Goal: Information Seeking & Learning: Check status

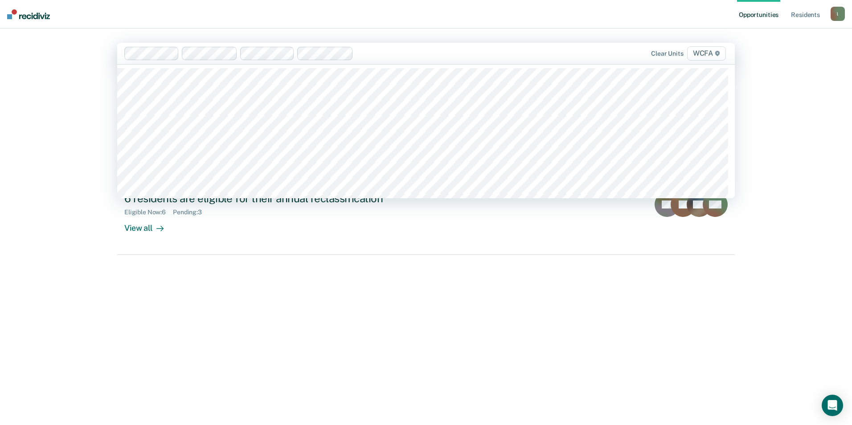
click at [366, 56] on div at bounding box center [451, 53] width 189 height 10
type input "WCFA"
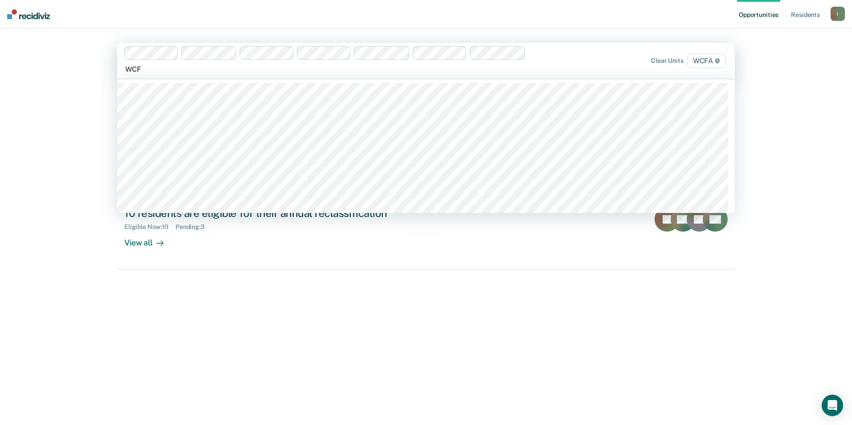
type input "WCFA"
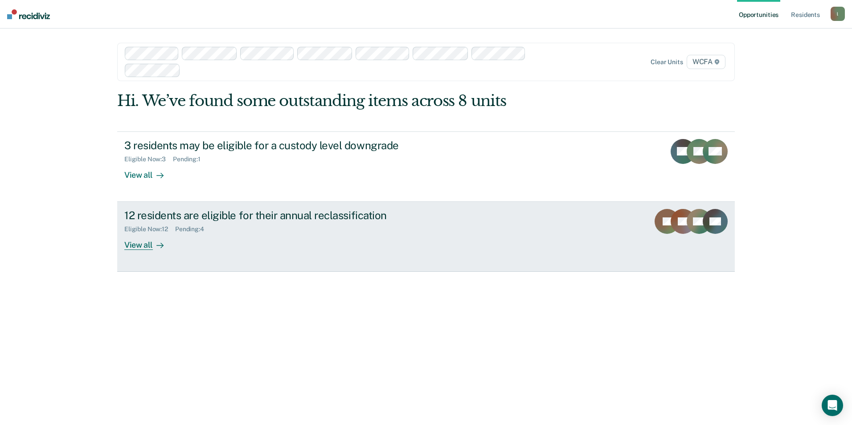
click at [228, 214] on div "12 residents are eligible for their annual reclassification" at bounding box center [280, 215] width 313 height 13
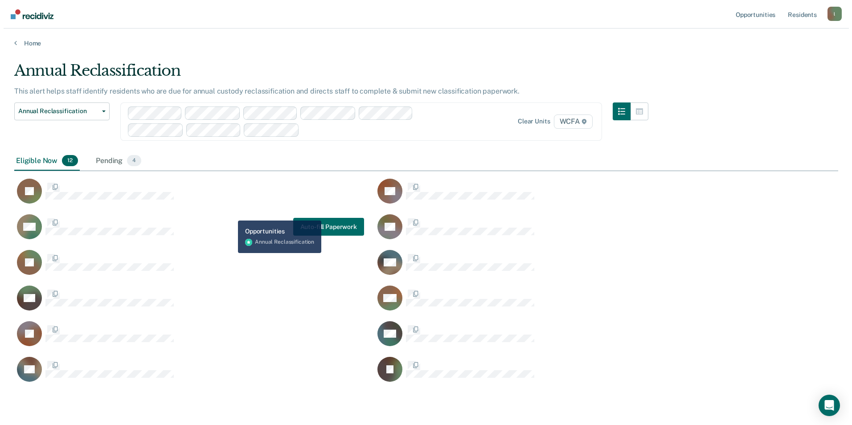
scroll to position [322, 817]
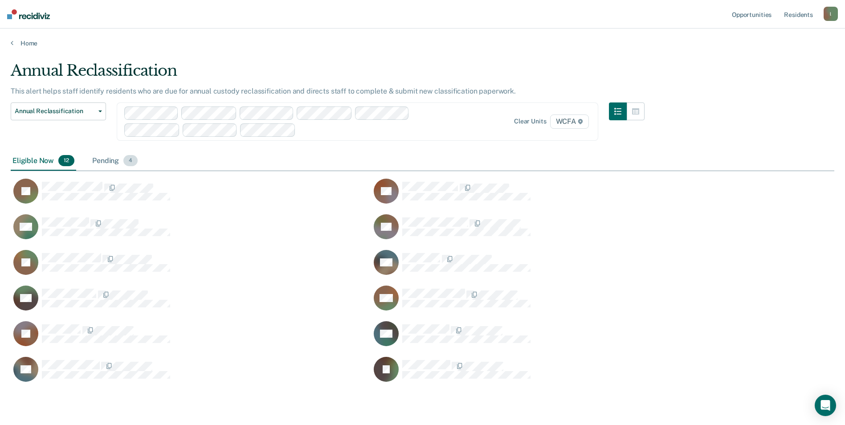
click at [102, 160] on div "Pending 4" at bounding box center [114, 162] width 49 height 20
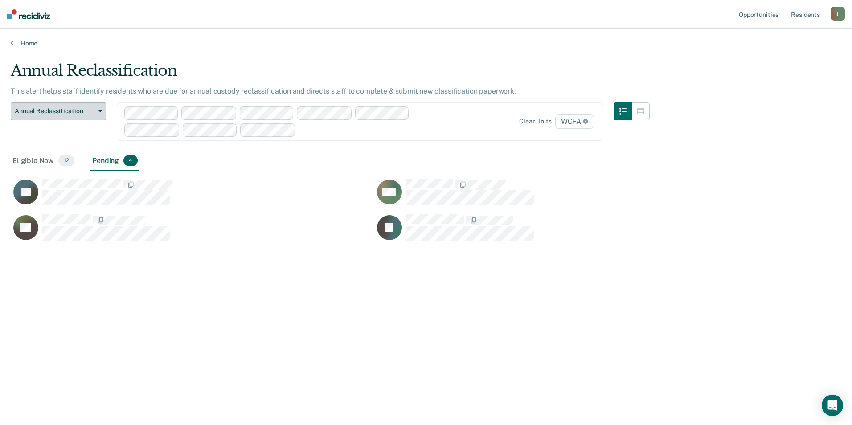
click at [100, 111] on icon "button" at bounding box center [100, 112] width 4 height 2
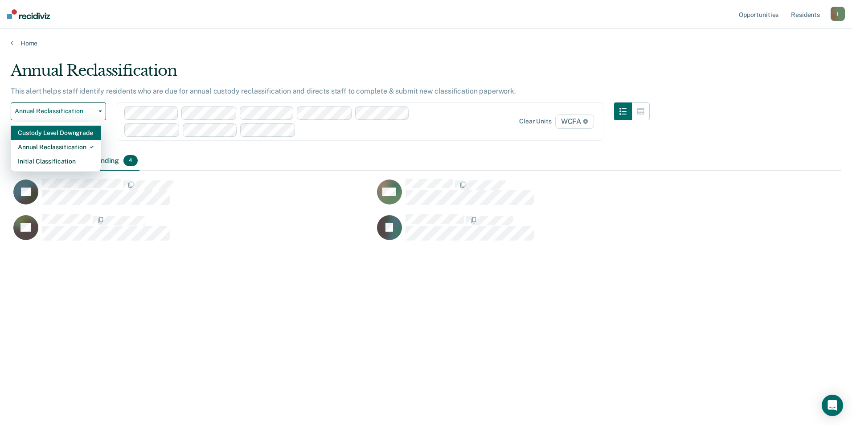
click at [63, 135] on div "Custody Level Downgrade" at bounding box center [56, 133] width 76 height 14
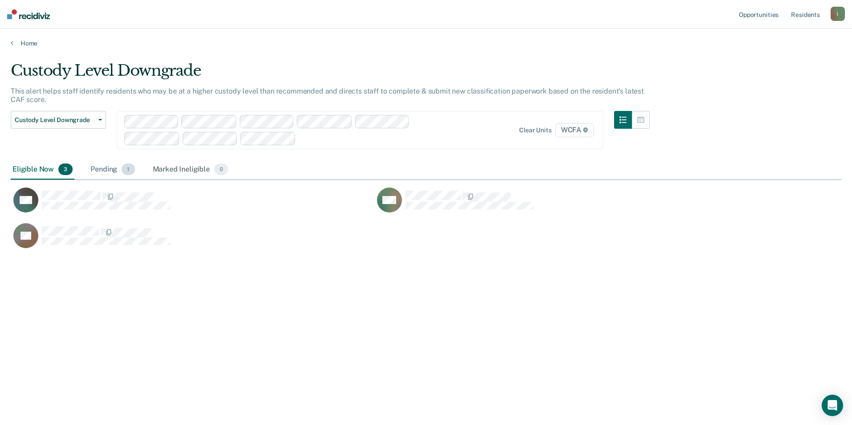
click at [107, 167] on div "Pending 1" at bounding box center [113, 170] width 48 height 20
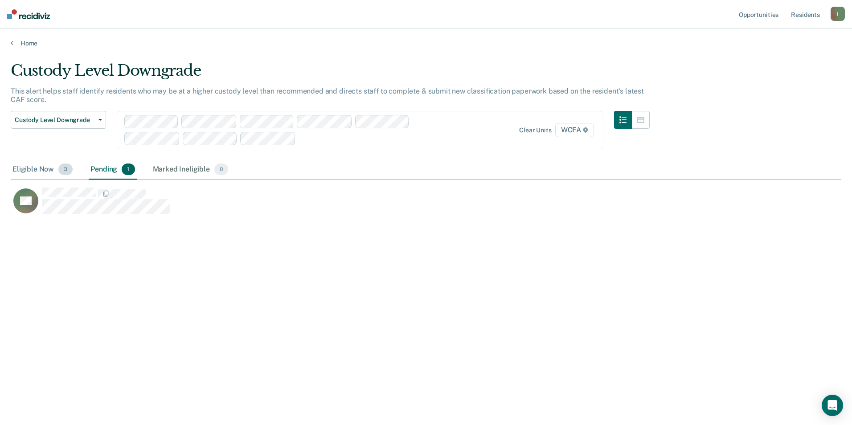
click at [27, 168] on div "Eligible Now 3" at bounding box center [43, 170] width 64 height 20
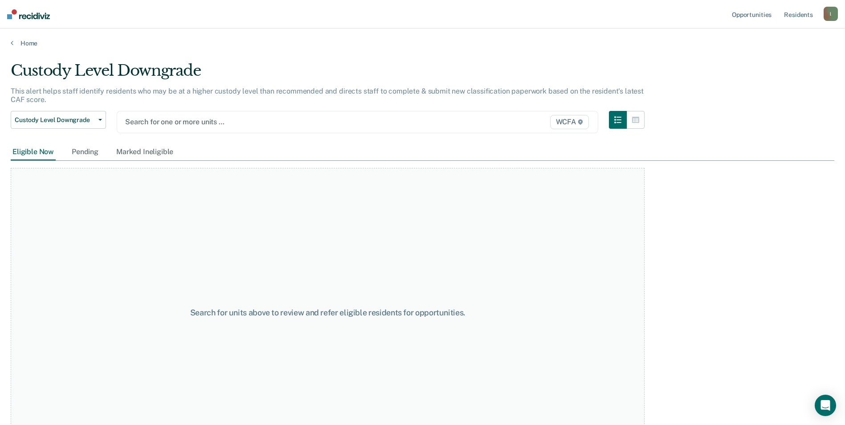
click at [164, 127] on div at bounding box center [287, 122] width 325 height 10
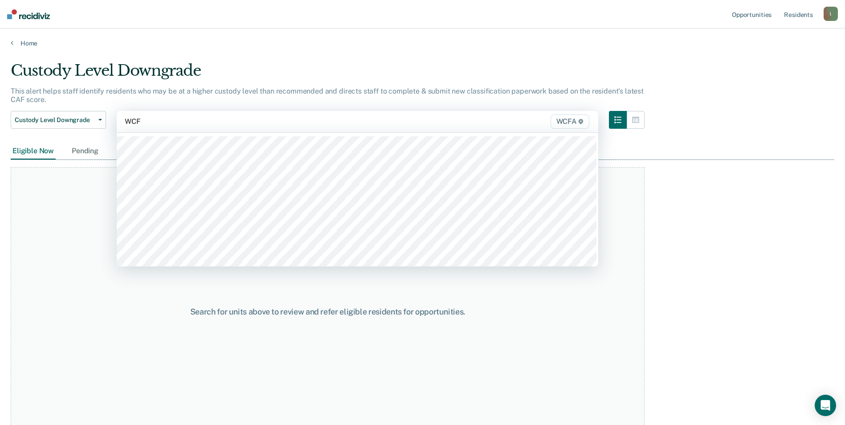
type input "WCFA"
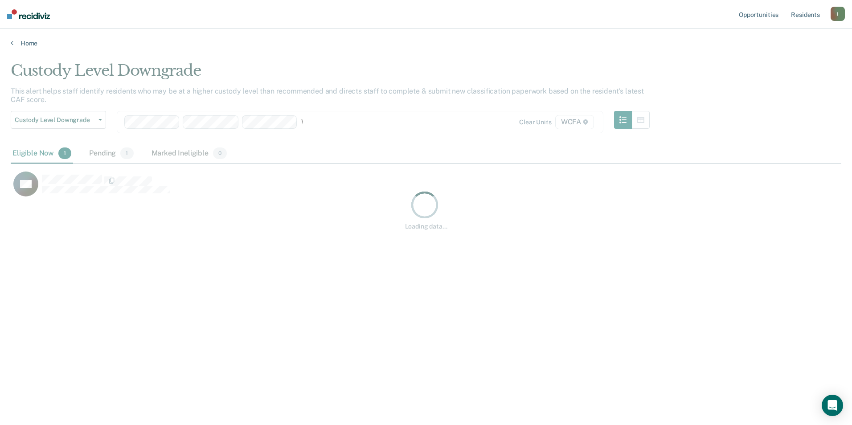
scroll to position [290, 824]
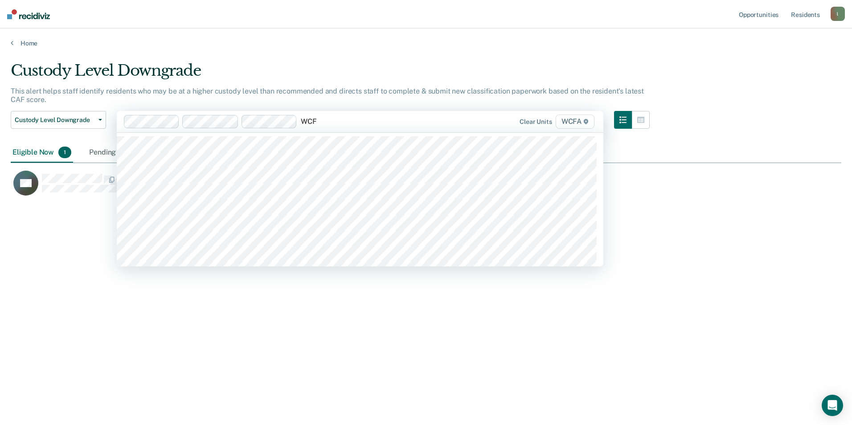
type input "WCFA"
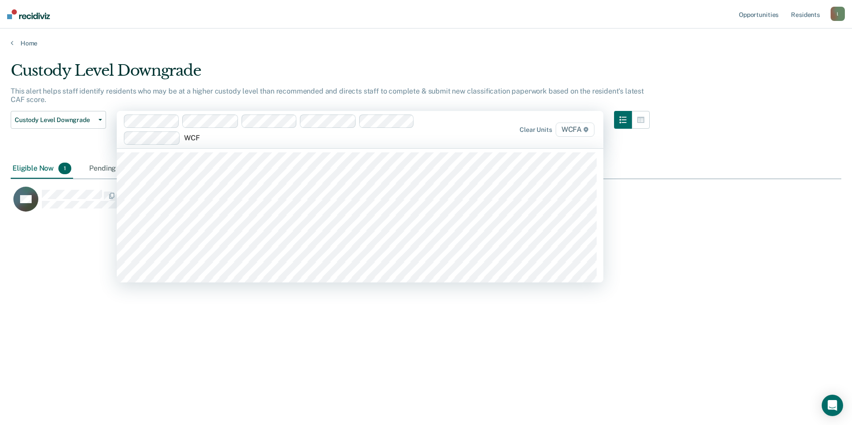
type input "WCFA"
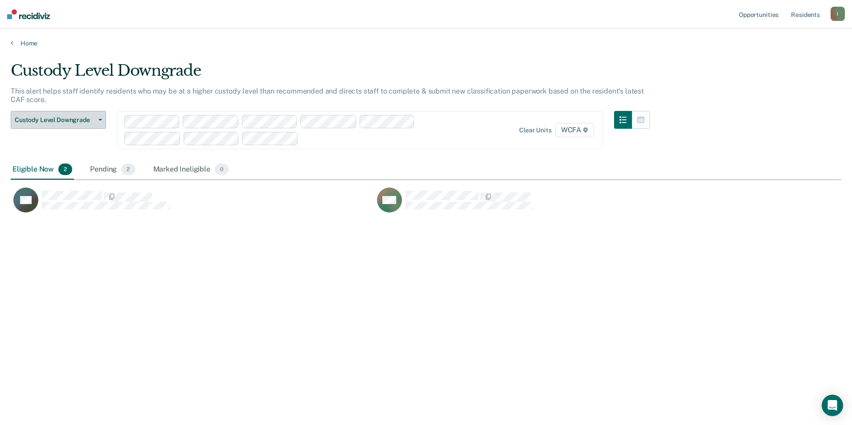
click at [102, 119] on icon "button" at bounding box center [100, 120] width 4 height 2
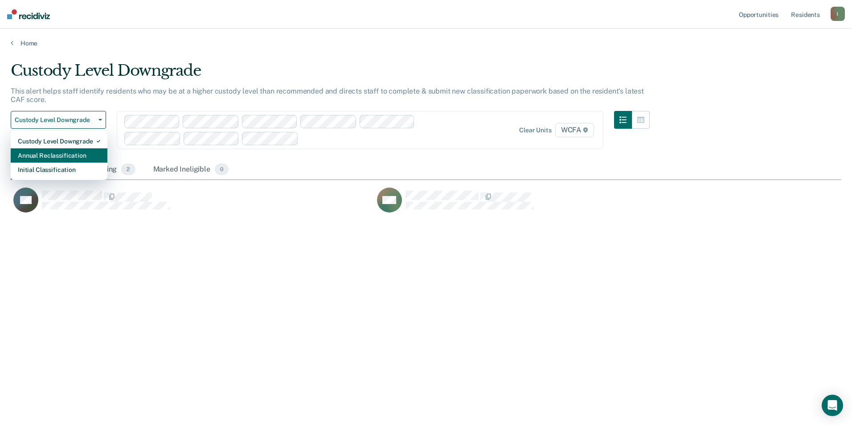
click at [72, 155] on div "Annual Reclassification" at bounding box center [59, 155] width 82 height 14
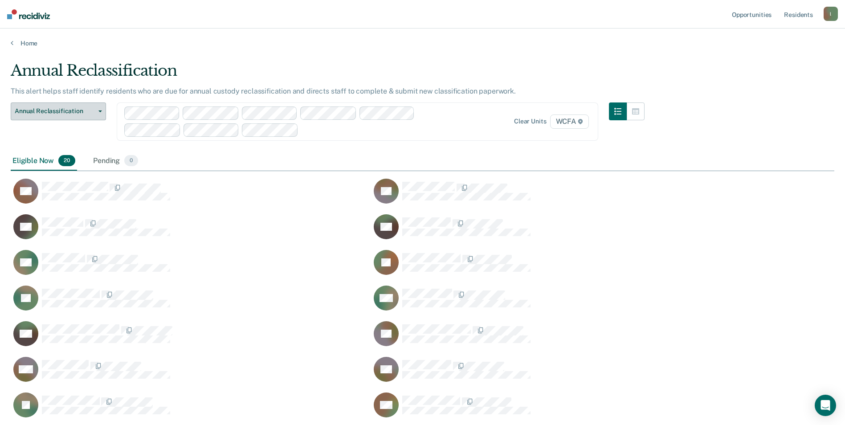
click at [100, 111] on icon "button" at bounding box center [100, 112] width 4 height 2
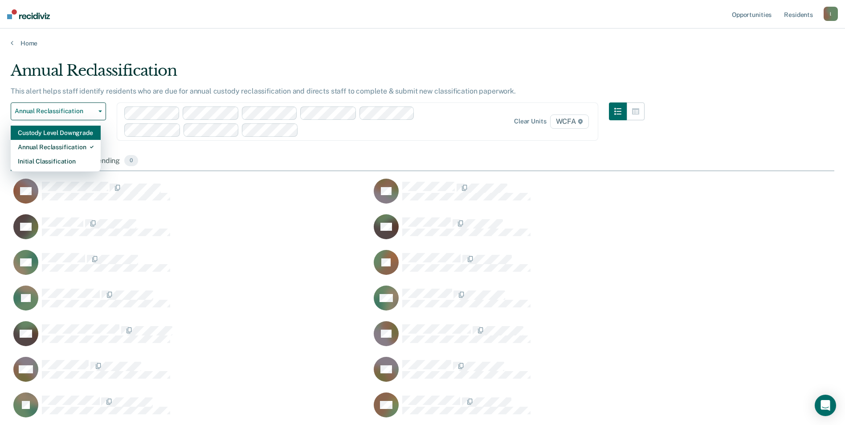
click at [66, 133] on div "Custody Level Downgrade" at bounding box center [56, 133] width 76 height 14
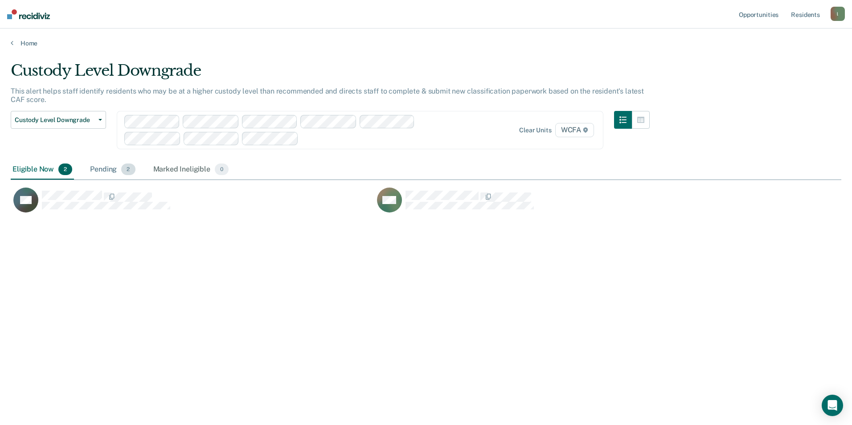
click at [106, 168] on div "Pending 2" at bounding box center [112, 170] width 49 height 20
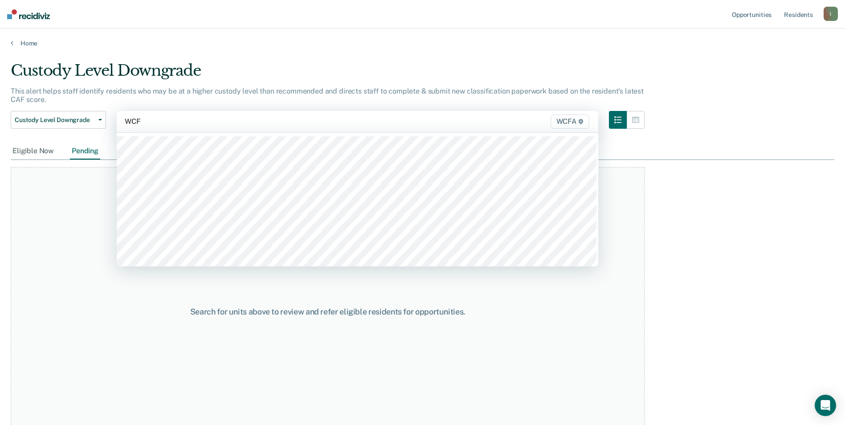
type input "WCFA"
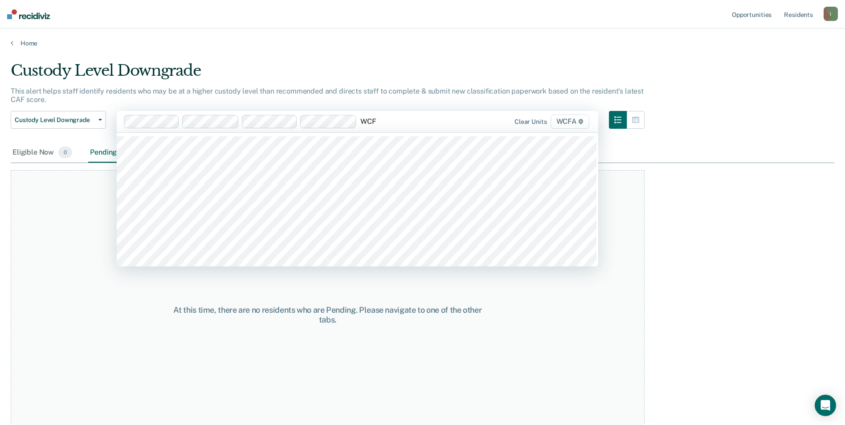
type input "WCFA"
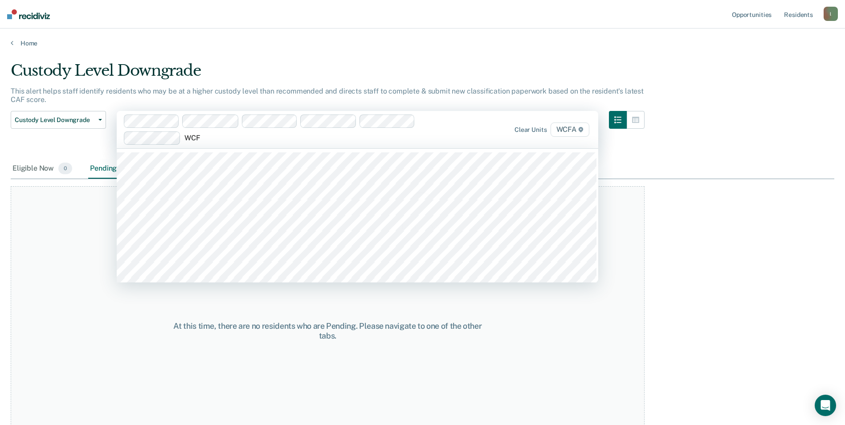
type input "WCFA"
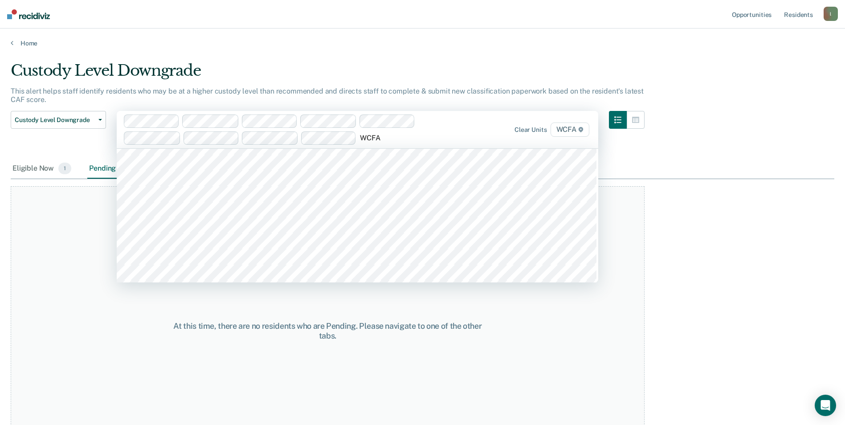
scroll to position [178, 0]
type input "WCFA"
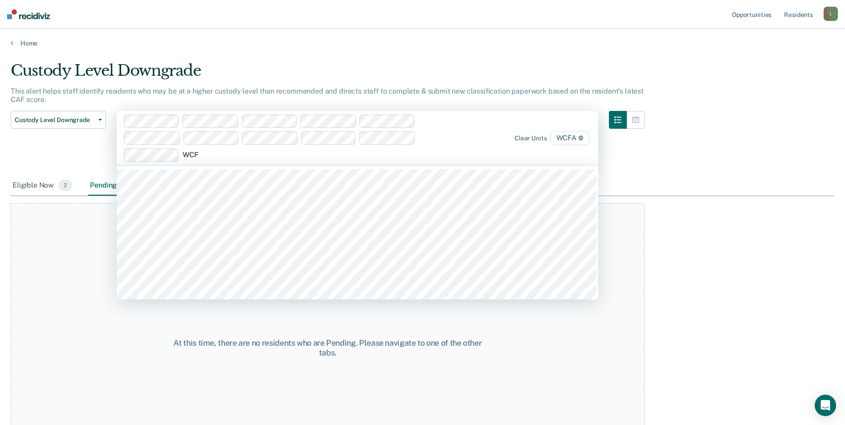
type input "WCFA"
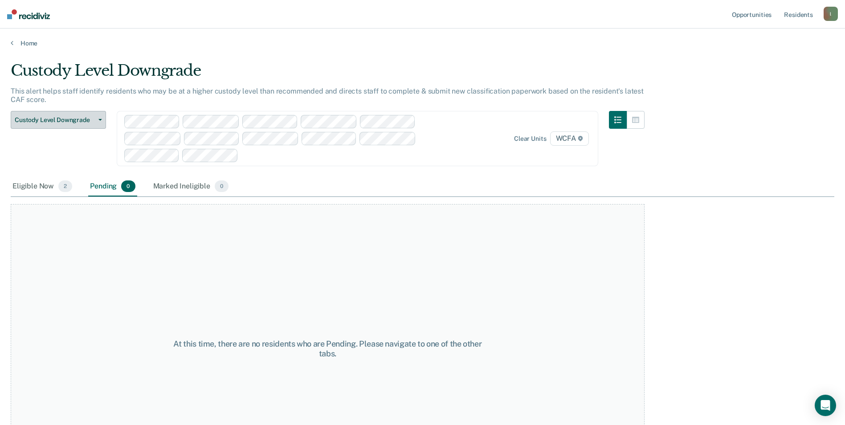
click at [102, 120] on button "Custody Level Downgrade" at bounding box center [58, 120] width 95 height 18
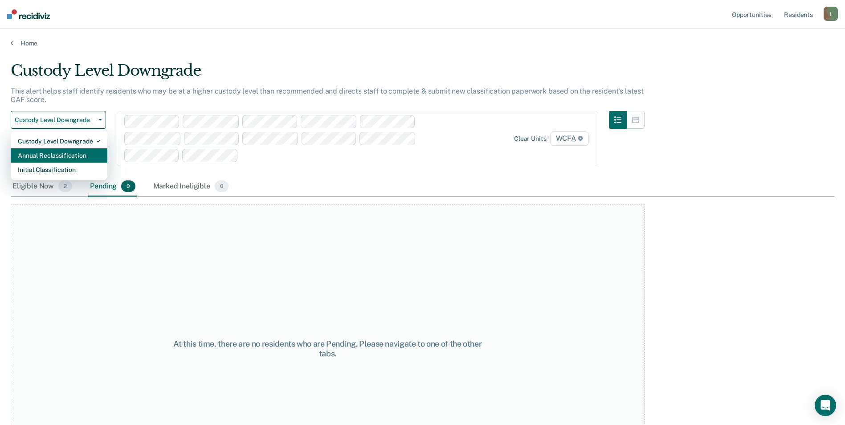
click at [71, 153] on div "Annual Reclassification" at bounding box center [59, 155] width 82 height 14
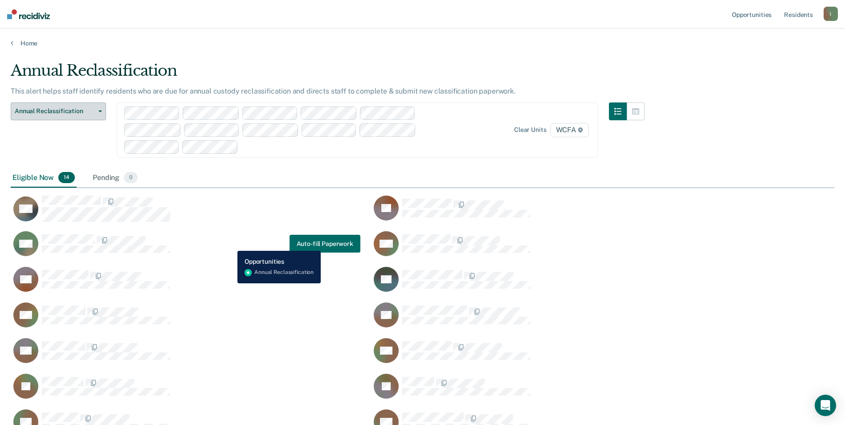
scroll to position [20, 0]
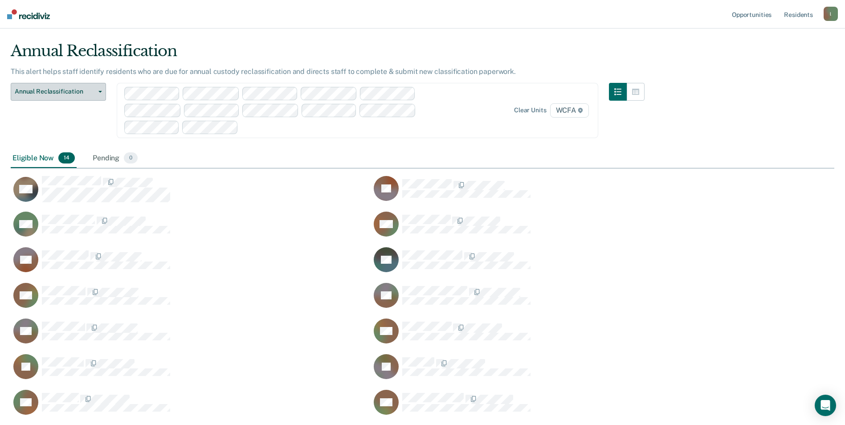
click at [103, 91] on button "Annual Reclassification" at bounding box center [58, 92] width 95 height 18
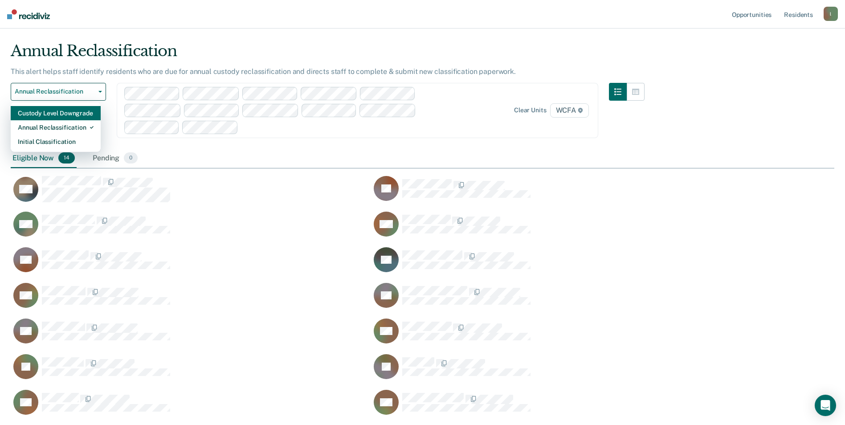
drag, startPoint x: 71, startPoint y: 113, endPoint x: 77, endPoint y: 116, distance: 7.2
click at [71, 113] on div "Custody Level Downgrade" at bounding box center [56, 113] width 76 height 14
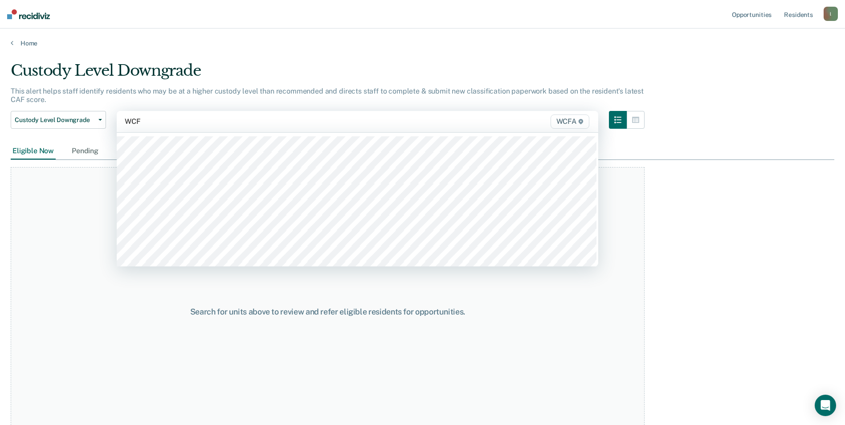
type input "WCFA"
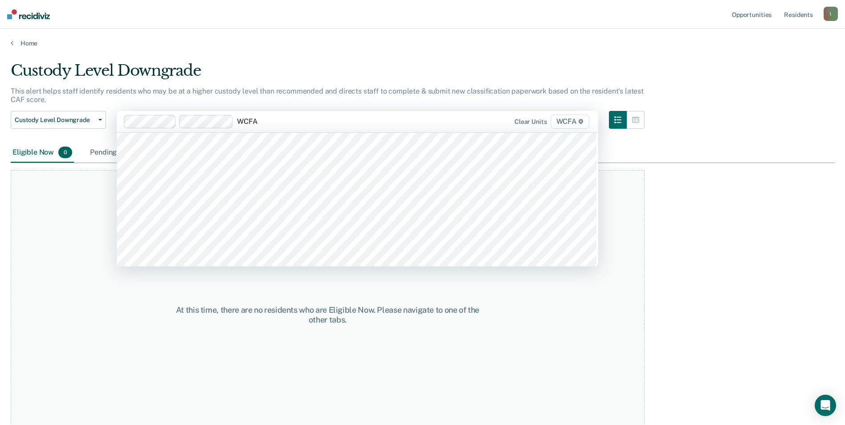
scroll to position [401, 0]
type input "WCFA"
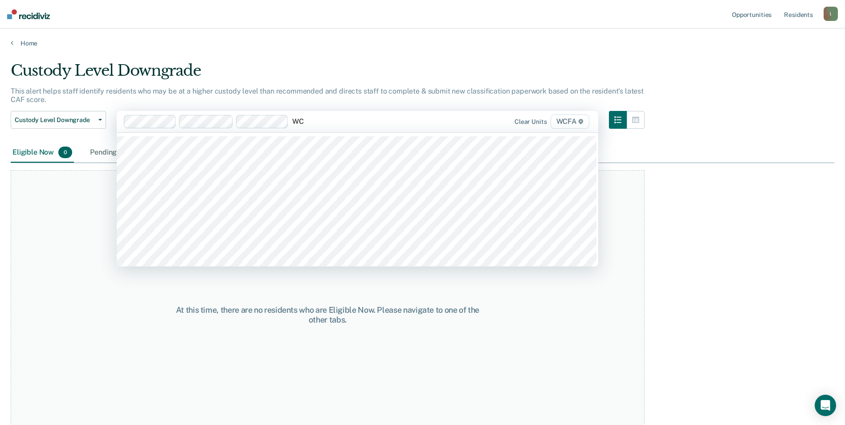
type input "W"
type input "WCFA"
type input "WCF"
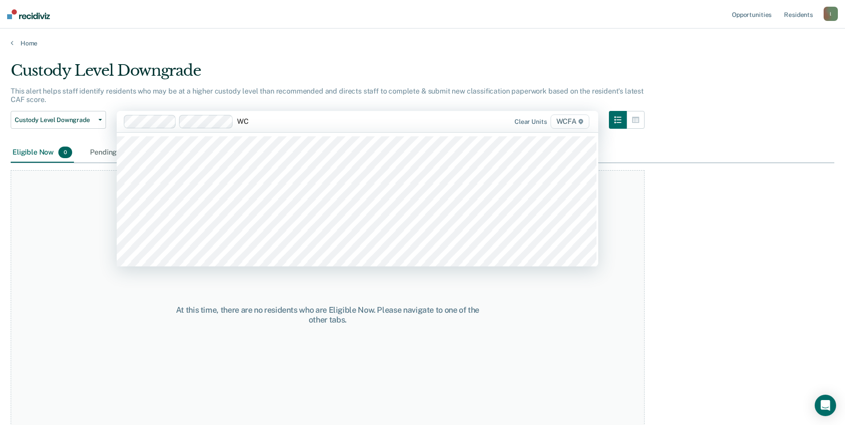
type input "WCF"
type input "WCFA"
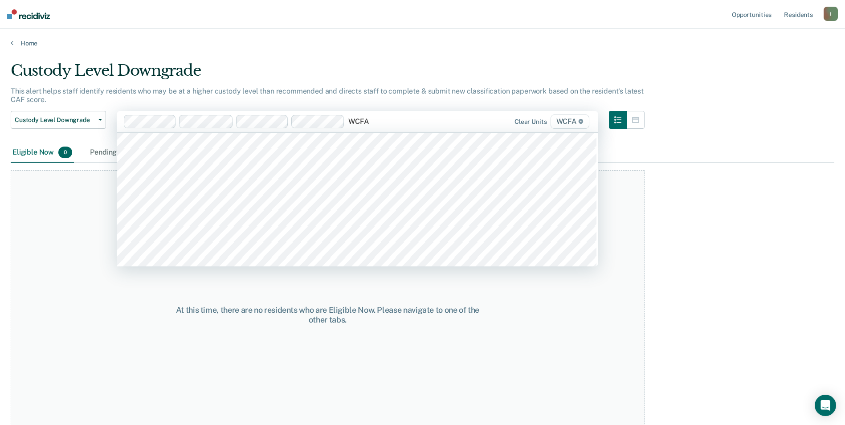
scroll to position [401, 0]
type input "WCF"
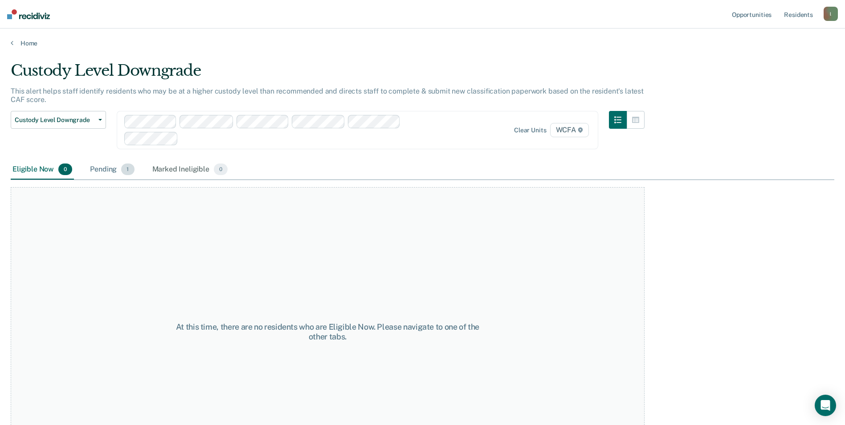
click at [107, 172] on div "Pending 1" at bounding box center [112, 170] width 48 height 20
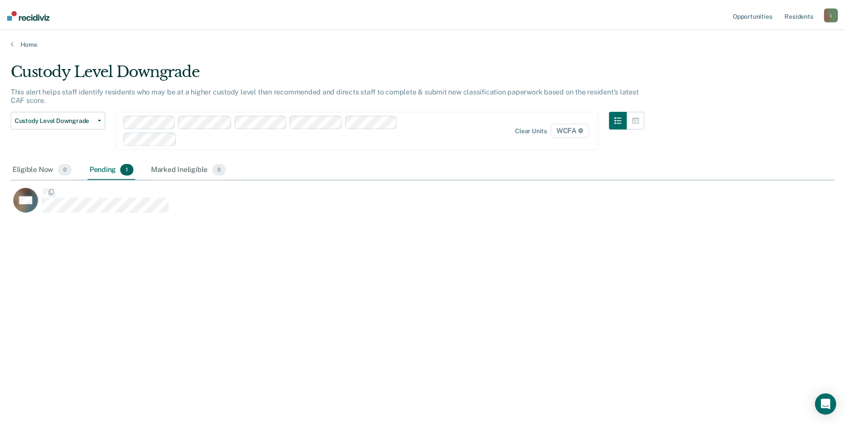
scroll to position [290, 824]
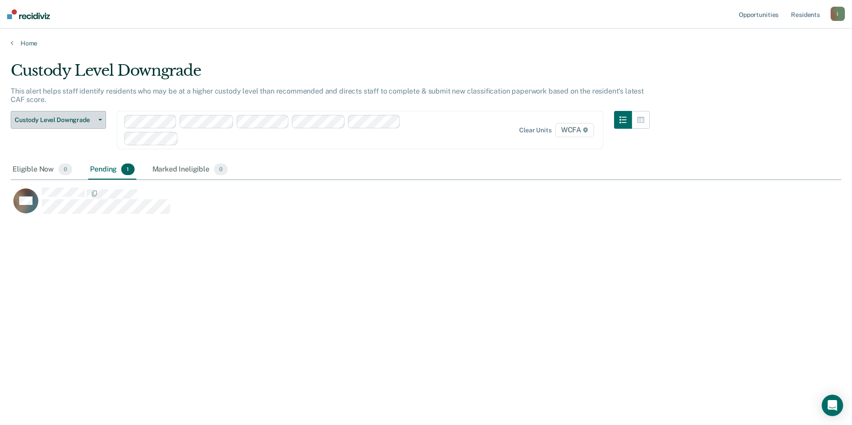
click at [100, 119] on icon "button" at bounding box center [100, 120] width 4 height 2
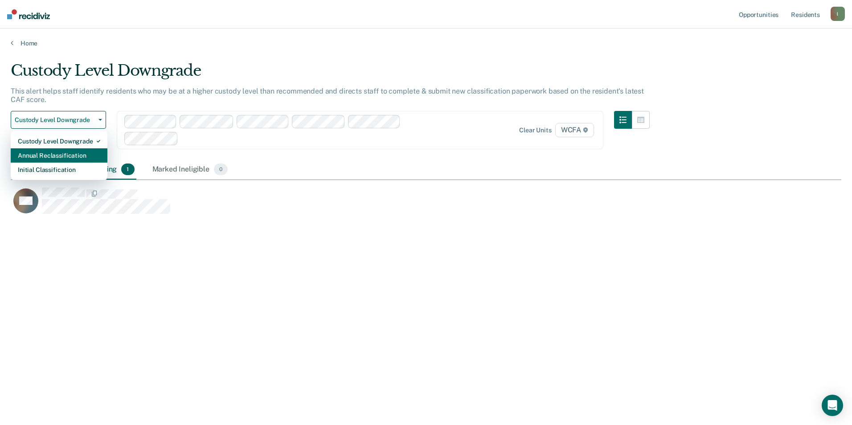
click at [66, 157] on div "Annual Reclassification" at bounding box center [59, 155] width 82 height 14
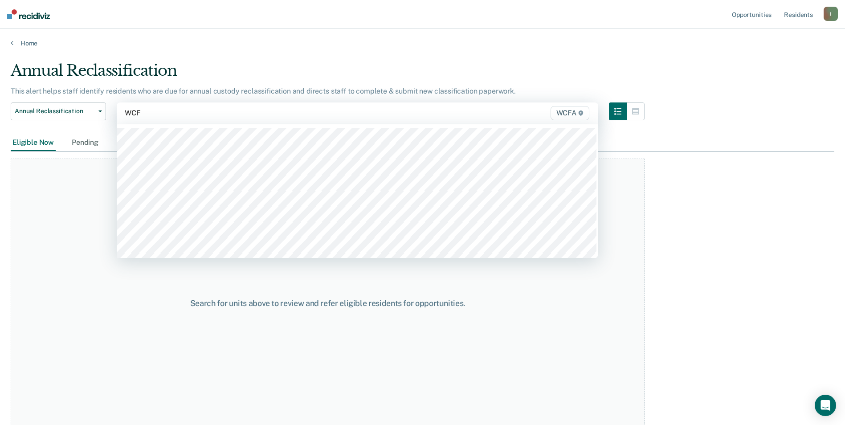
type input "WCFA"
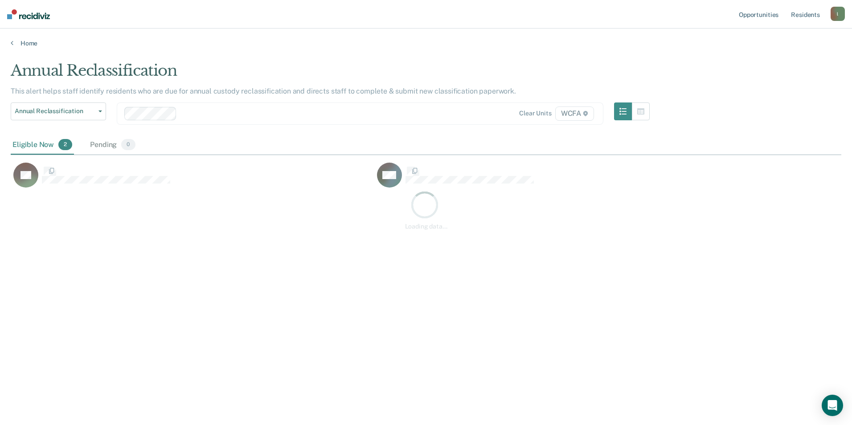
scroll to position [290, 824]
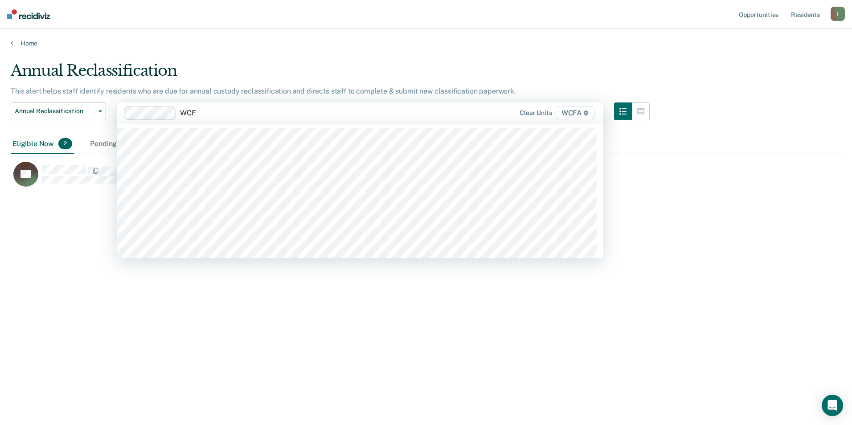
type input "WCFA"
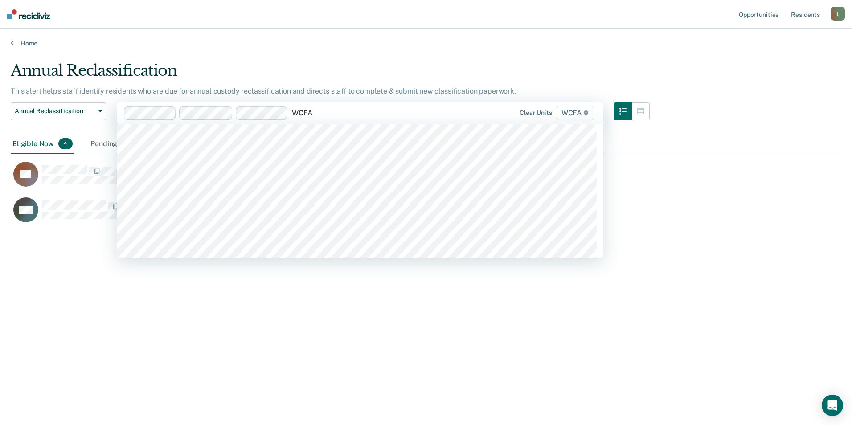
scroll to position [490, 0]
type input "WCFA"
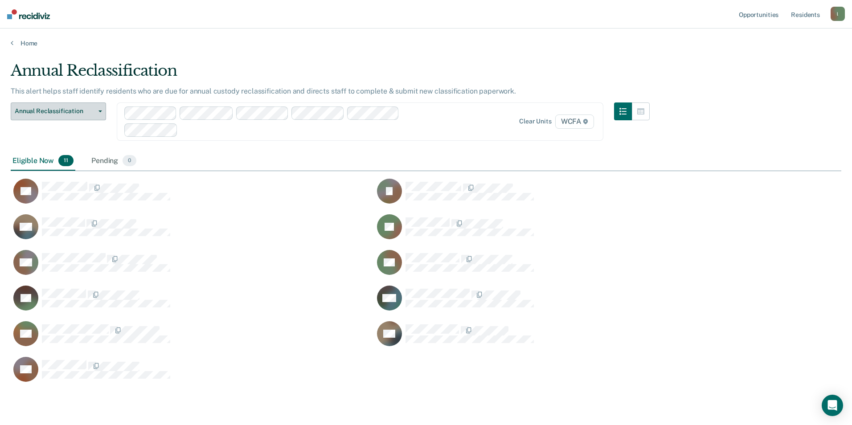
click at [102, 110] on button "Annual Reclassification" at bounding box center [58, 111] width 95 height 18
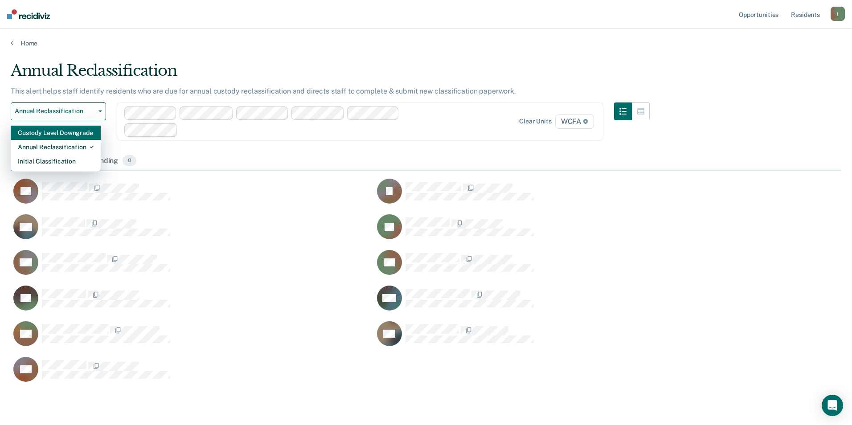
click at [71, 133] on div "Custody Level Downgrade" at bounding box center [56, 133] width 76 height 14
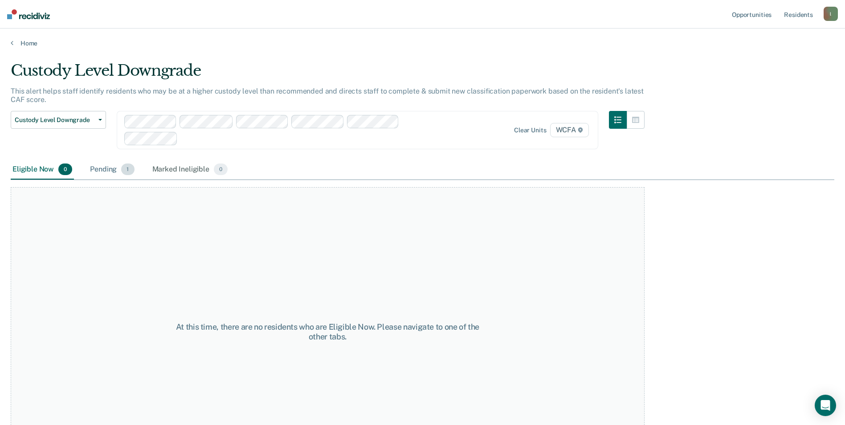
click at [109, 168] on div "Pending 1" at bounding box center [112, 170] width 48 height 20
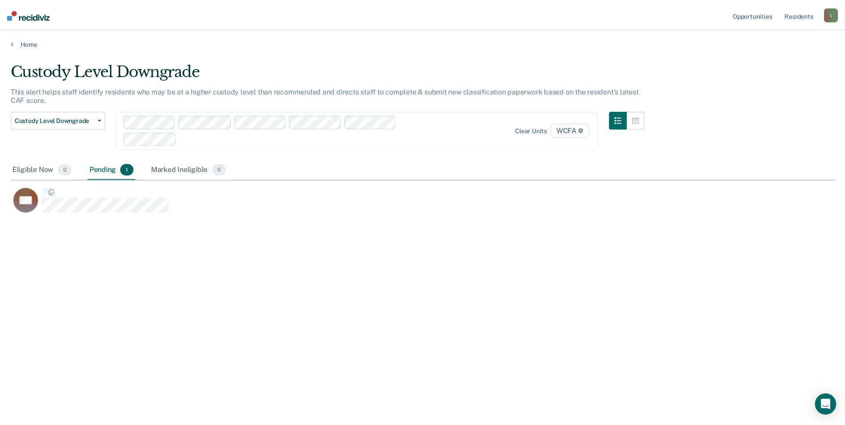
scroll to position [290, 824]
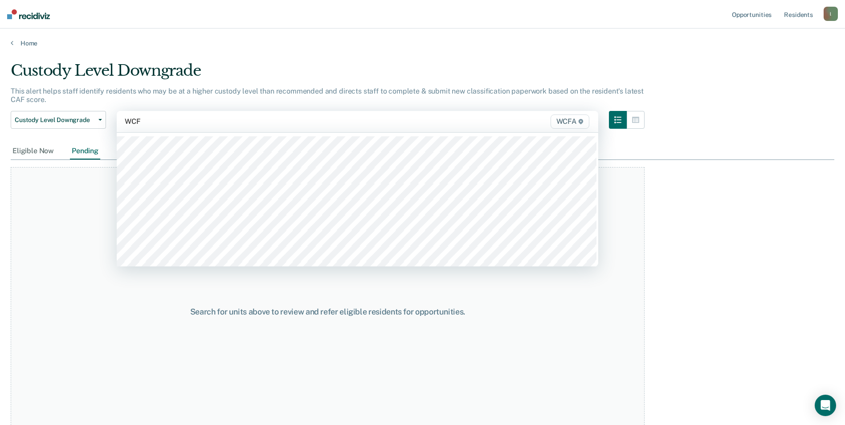
type input "WCFA"
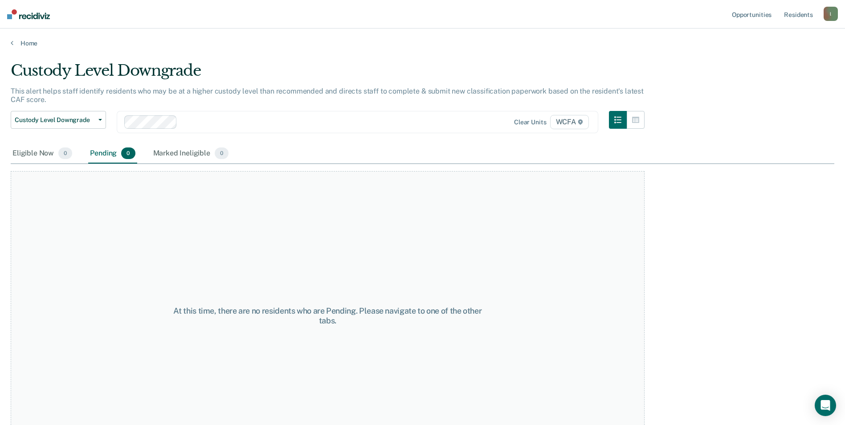
type input "Q"
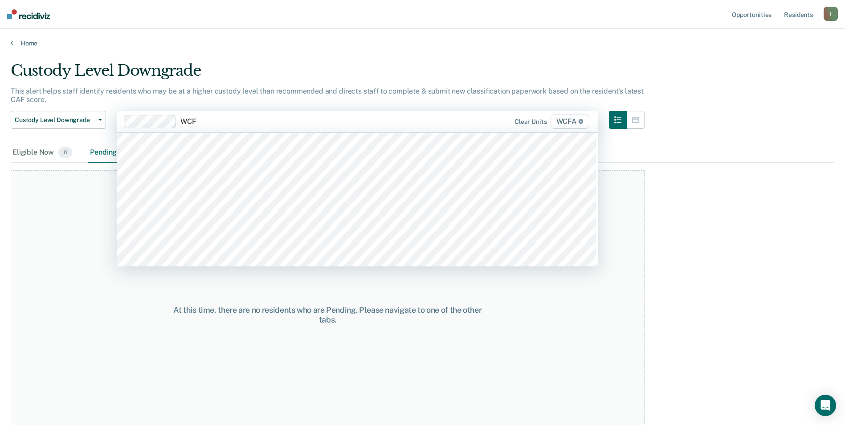
scroll to position [223, 0]
type input "WCFA"
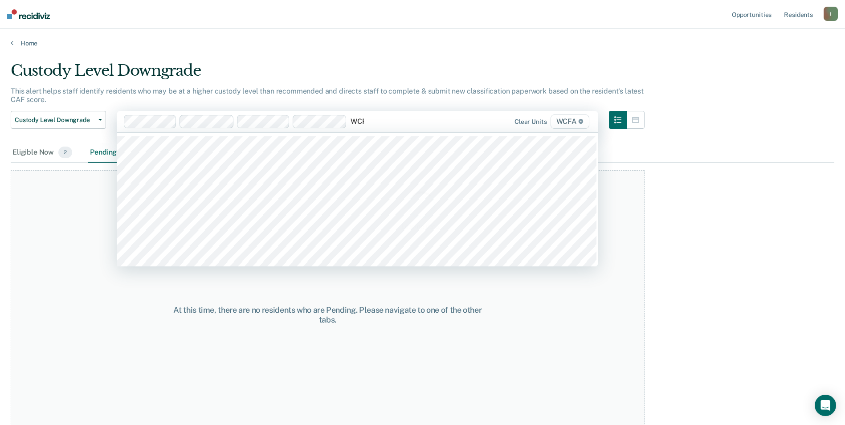
type input "WCFA"
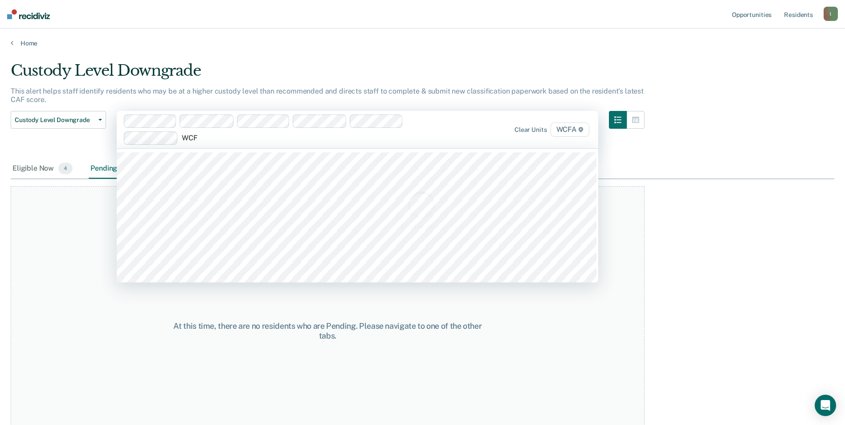
type input "WCFA"
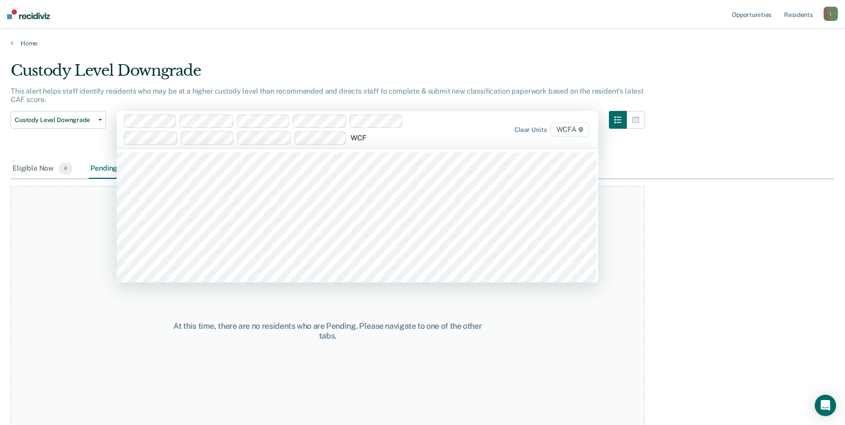
type input "WCFA"
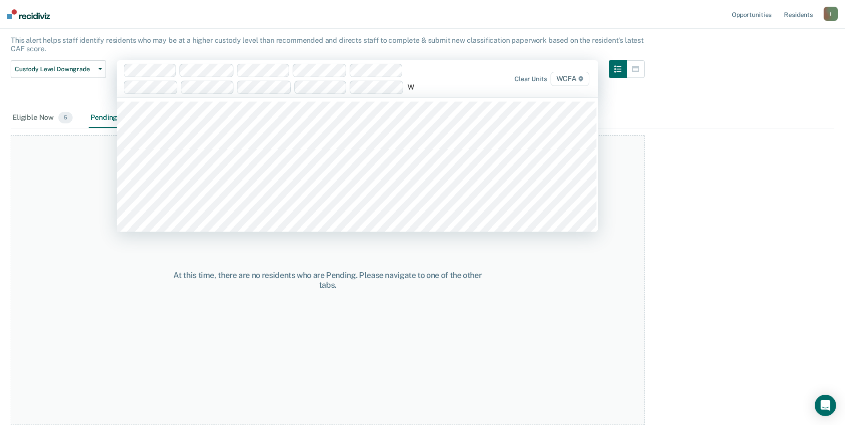
scroll to position [51, 0]
type input "WCFA"
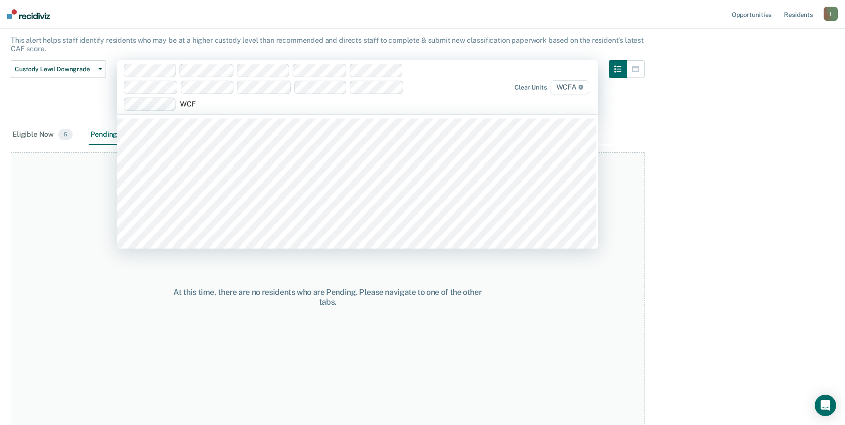
type input "WCFA"
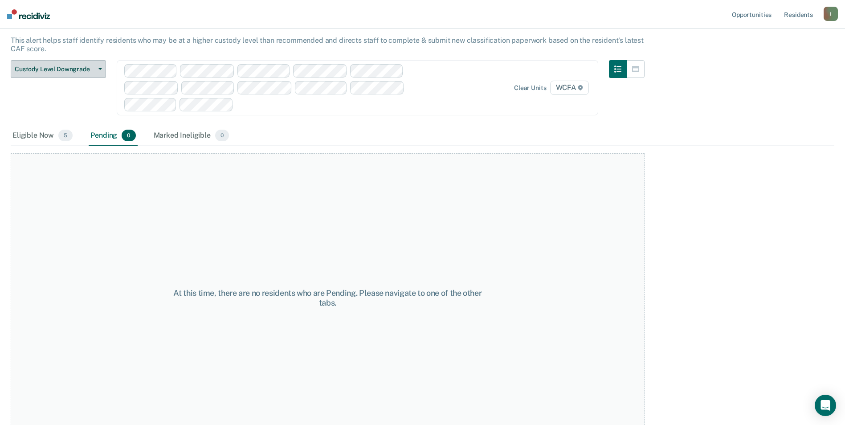
click at [100, 66] on button "Custody Level Downgrade" at bounding box center [58, 69] width 95 height 18
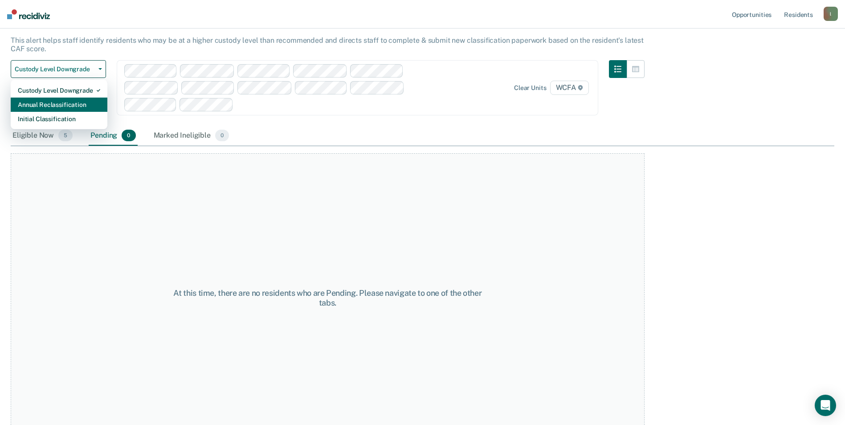
click at [64, 102] on div "Annual Reclassification" at bounding box center [59, 105] width 82 height 14
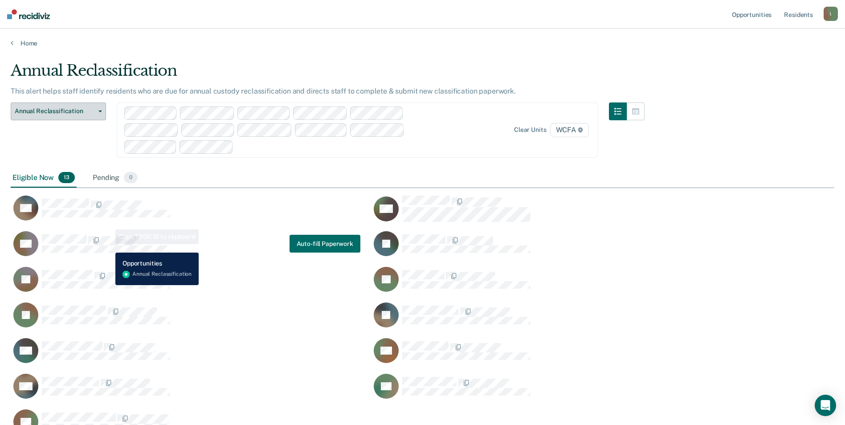
scroll to position [20, 0]
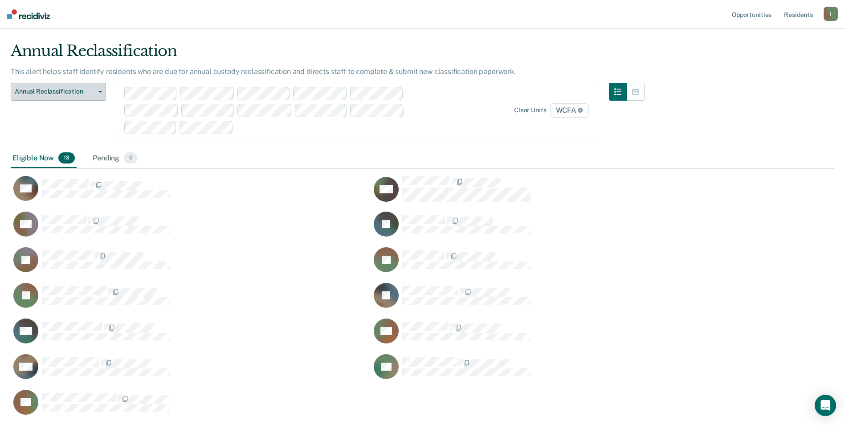
click at [105, 92] on button "Annual Reclassification" at bounding box center [58, 92] width 95 height 18
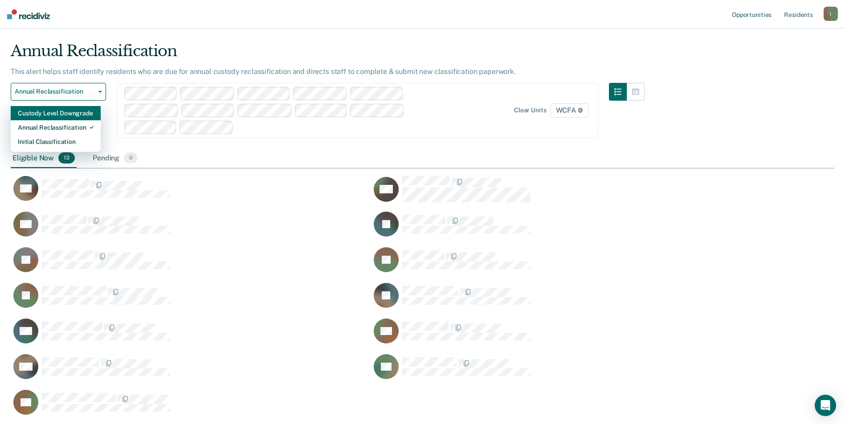
click at [60, 112] on div "Custody Level Downgrade" at bounding box center [56, 113] width 76 height 14
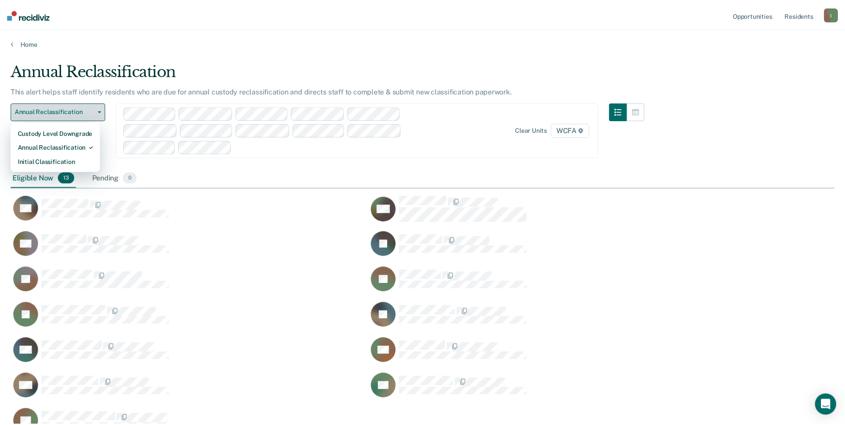
scroll to position [290, 824]
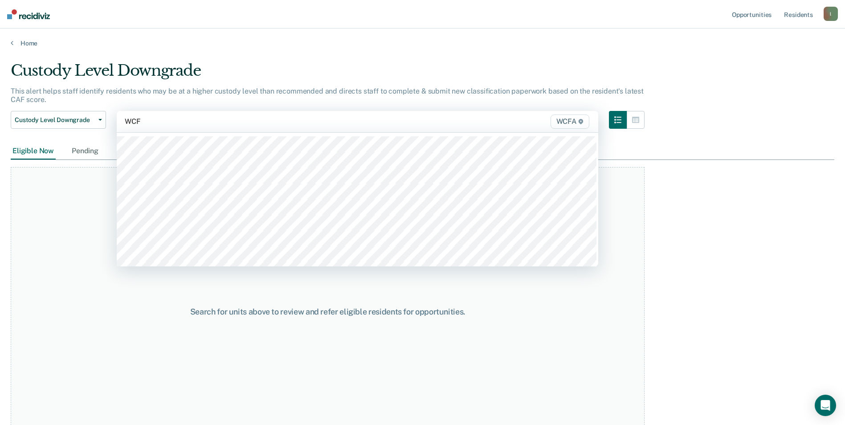
type input "WCFA"
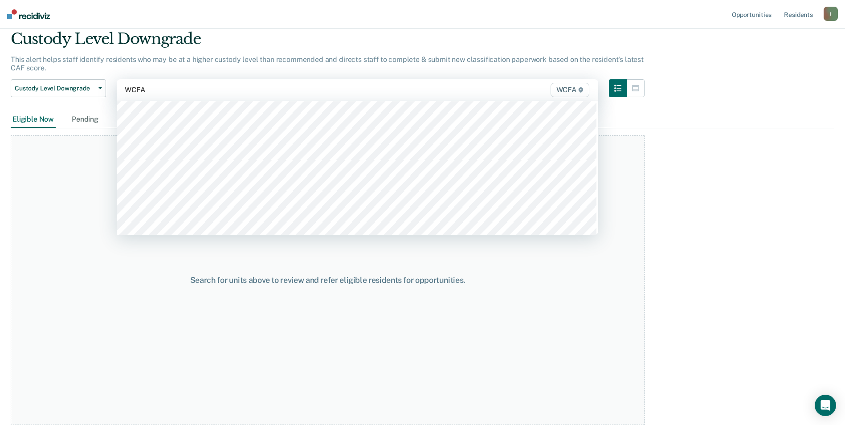
scroll to position [758, 0]
type input "WCFA"
type input "WCF"
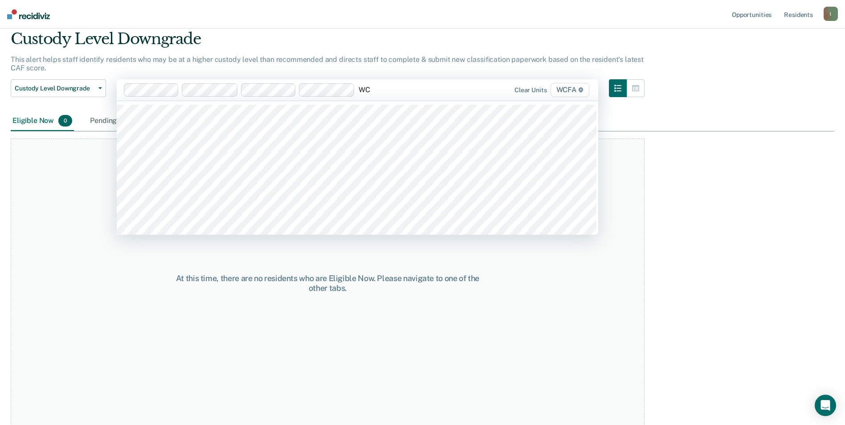
type input "WCF"
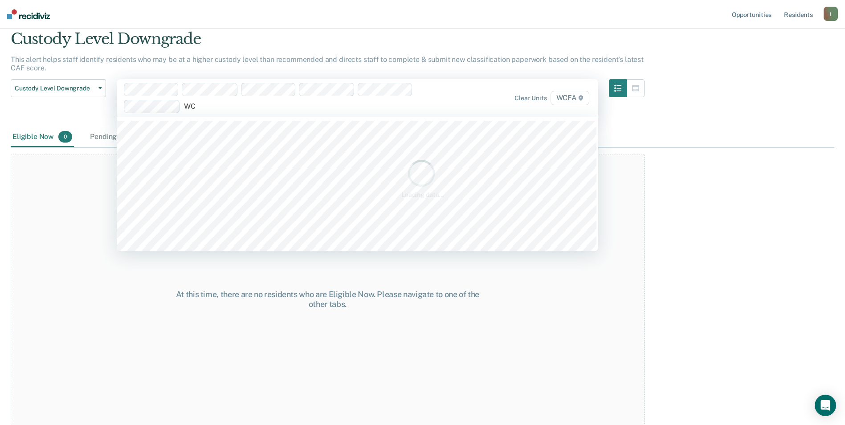
type input "WCF"
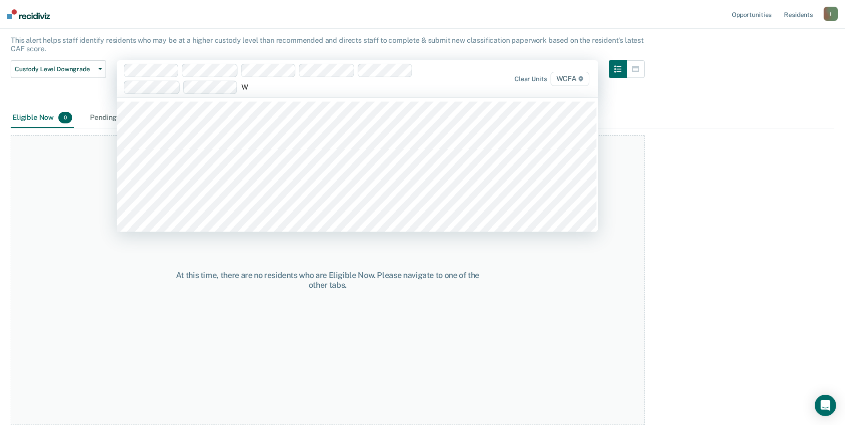
scroll to position [51, 0]
type input "WCFA"
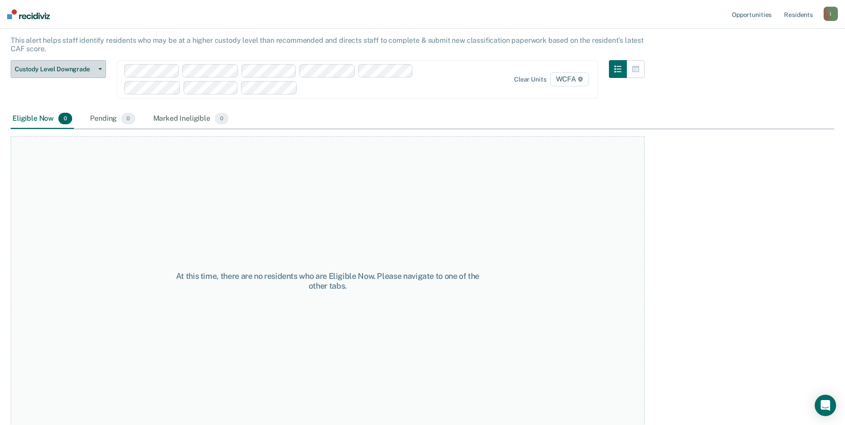
click at [100, 71] on button "Custody Level Downgrade" at bounding box center [58, 69] width 95 height 18
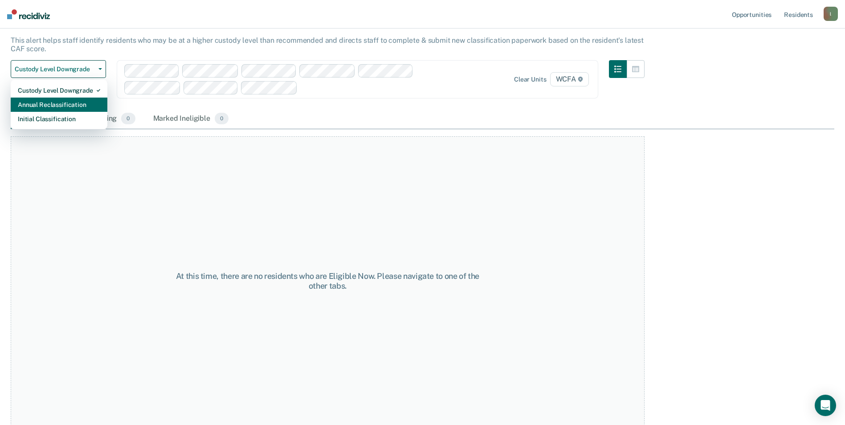
click at [64, 106] on div "Annual Reclassification" at bounding box center [59, 105] width 82 height 14
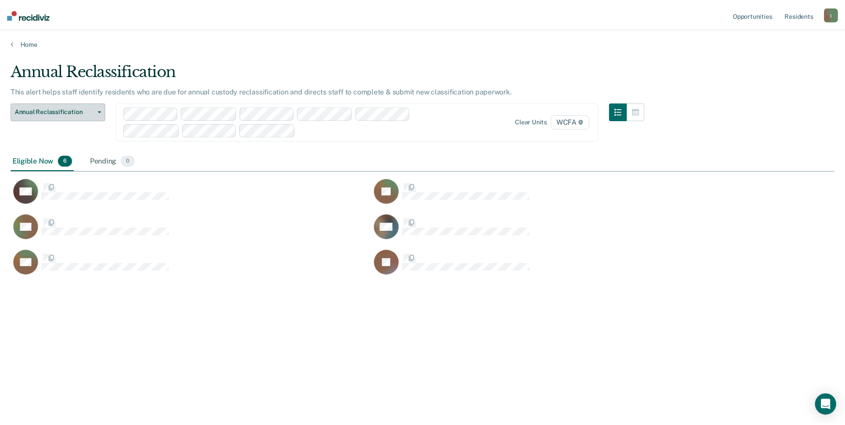
scroll to position [290, 824]
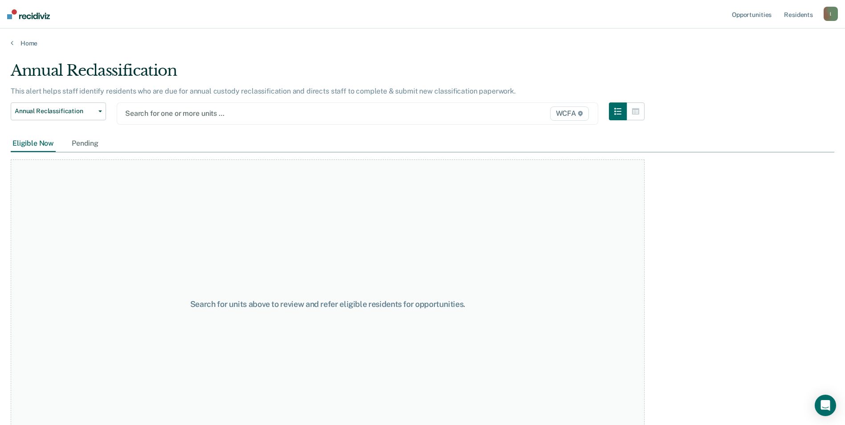
click at [167, 112] on div at bounding box center [287, 113] width 325 height 10
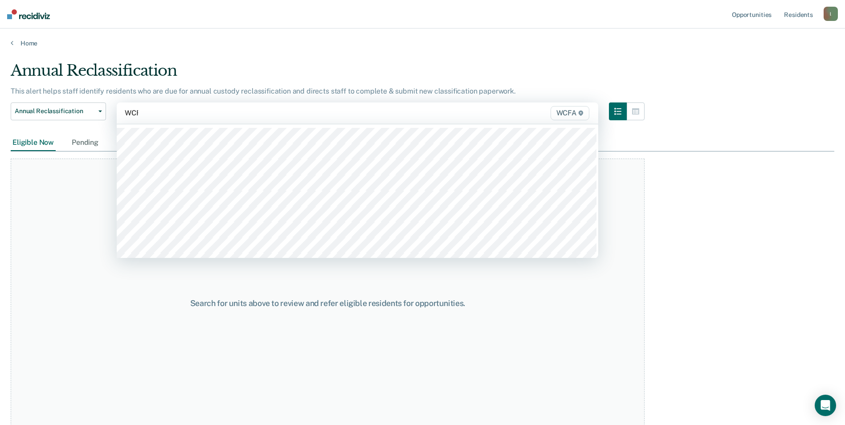
type input "WCFA"
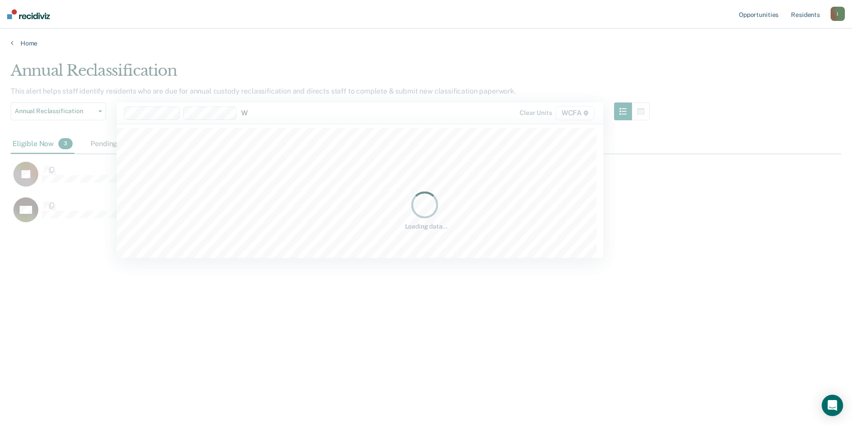
scroll to position [290, 824]
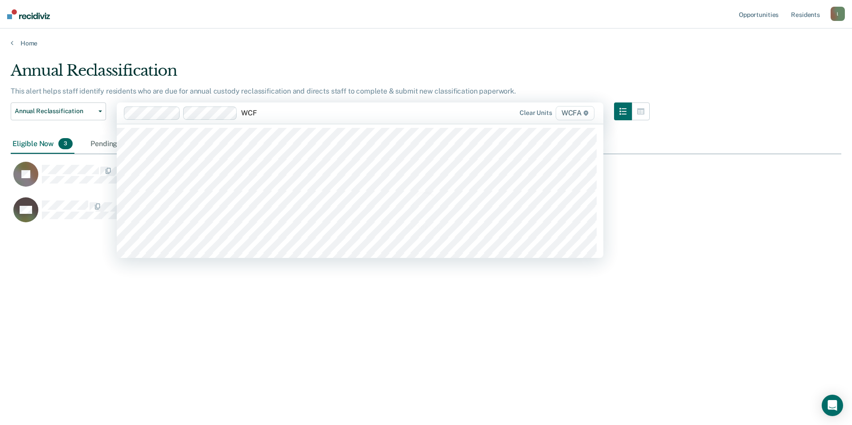
type input "WCFA"
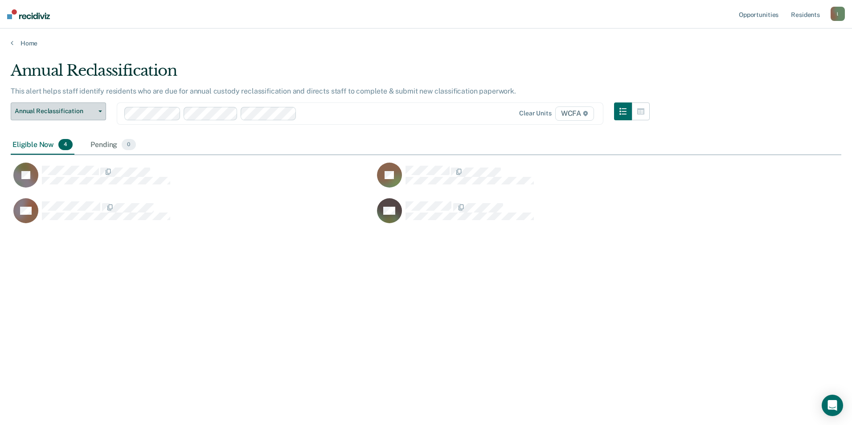
click at [101, 109] on button "Annual Reclassification" at bounding box center [58, 111] width 95 height 18
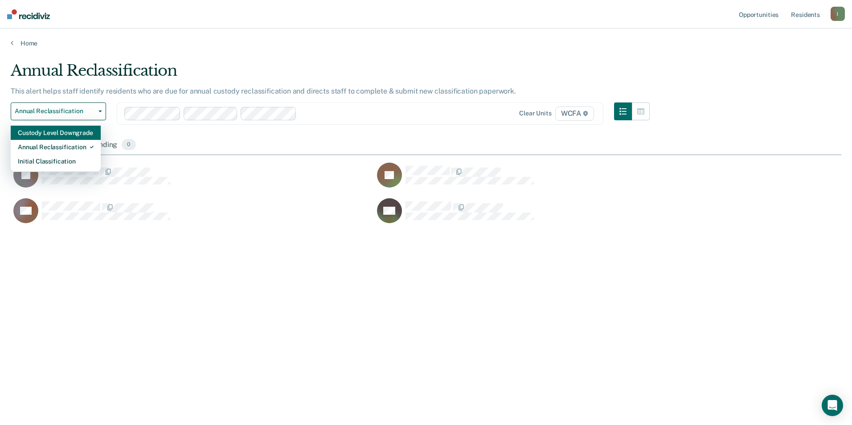
click at [78, 130] on div "Custody Level Downgrade" at bounding box center [56, 133] width 76 height 14
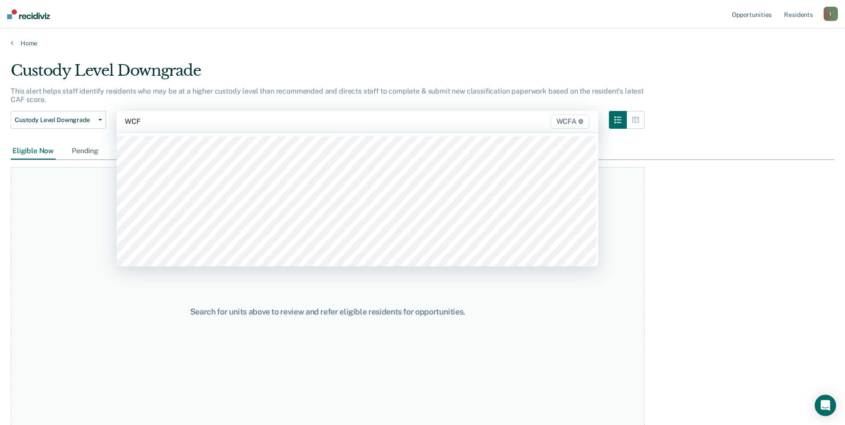
type input "WCFA"
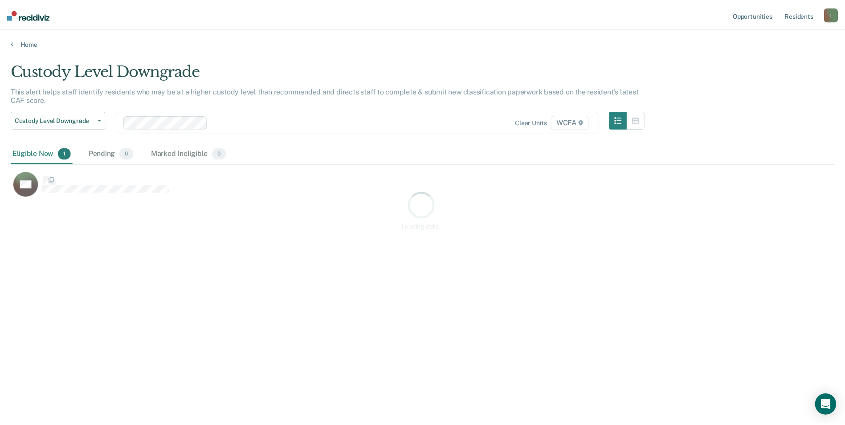
scroll to position [290, 824]
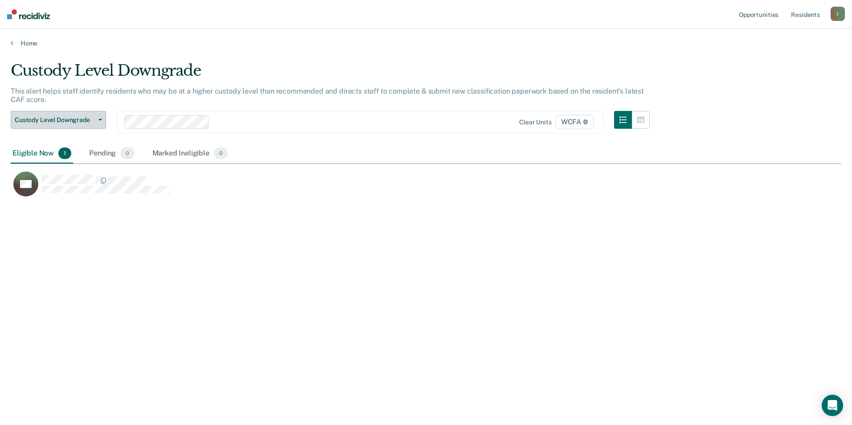
click at [101, 119] on icon "button" at bounding box center [100, 120] width 4 height 2
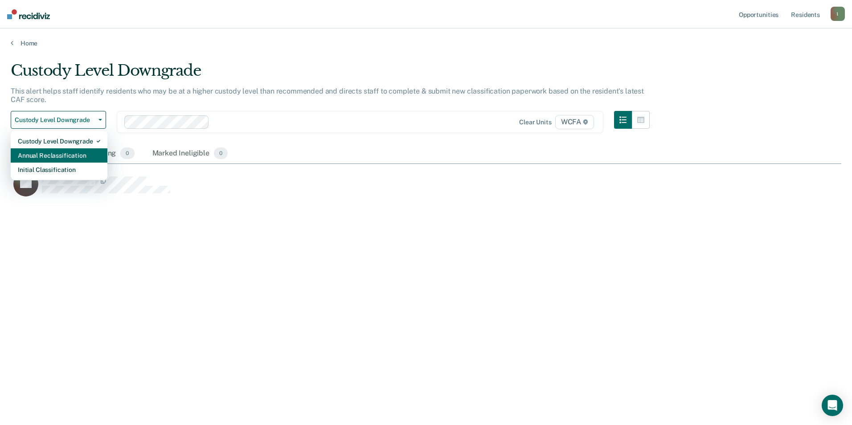
click at [61, 156] on div "Annual Reclassification" at bounding box center [59, 155] width 82 height 14
